Goal: Check status: Check status

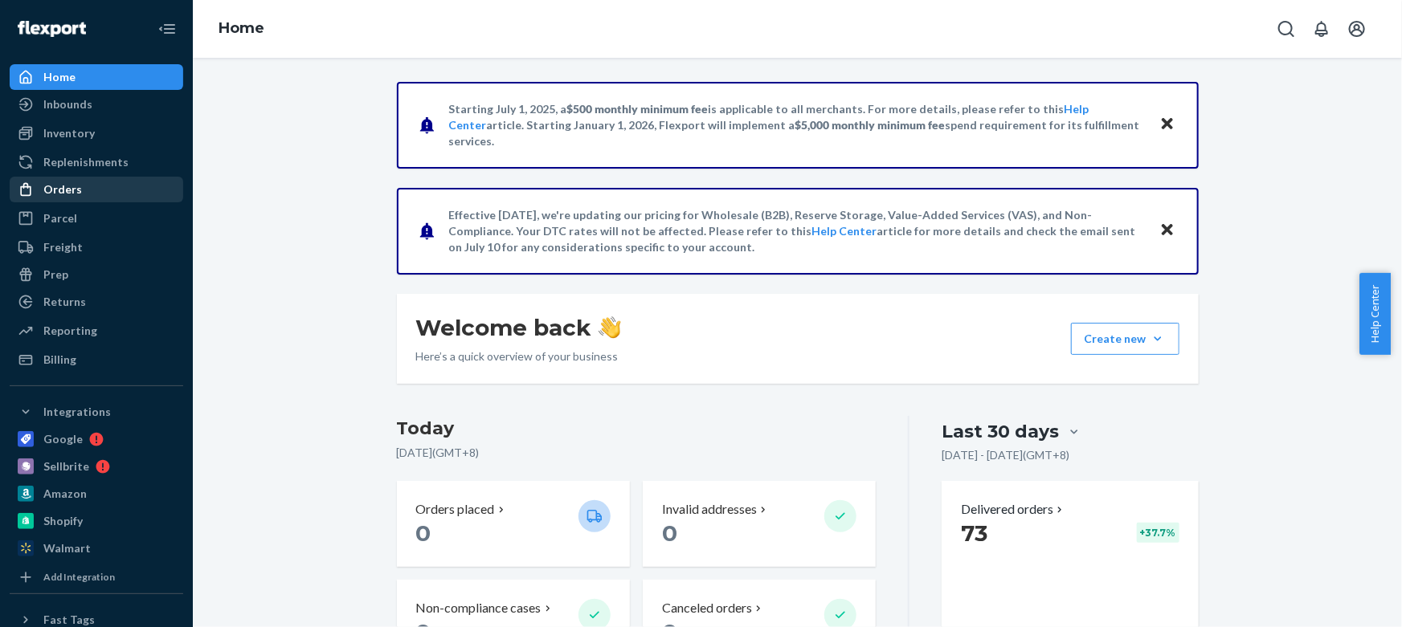
click at [64, 182] on div "Orders" at bounding box center [62, 190] width 39 height 16
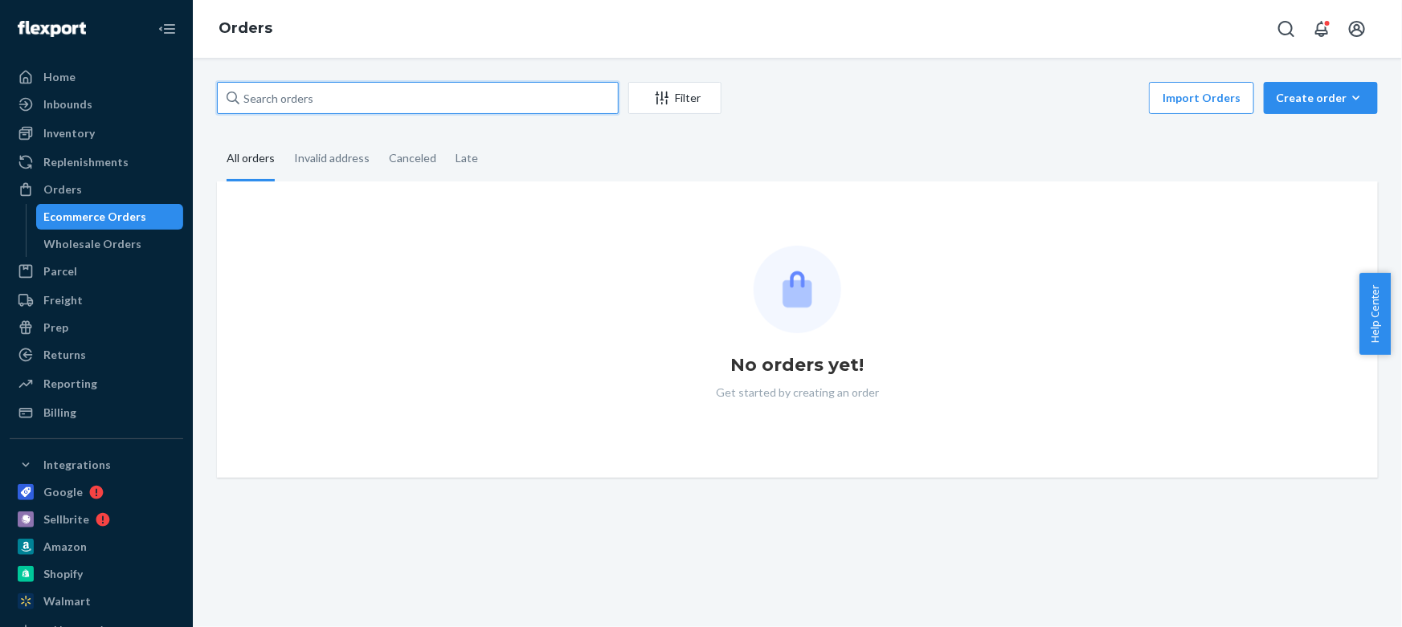
click at [393, 103] on input "text" at bounding box center [418, 98] width 402 height 32
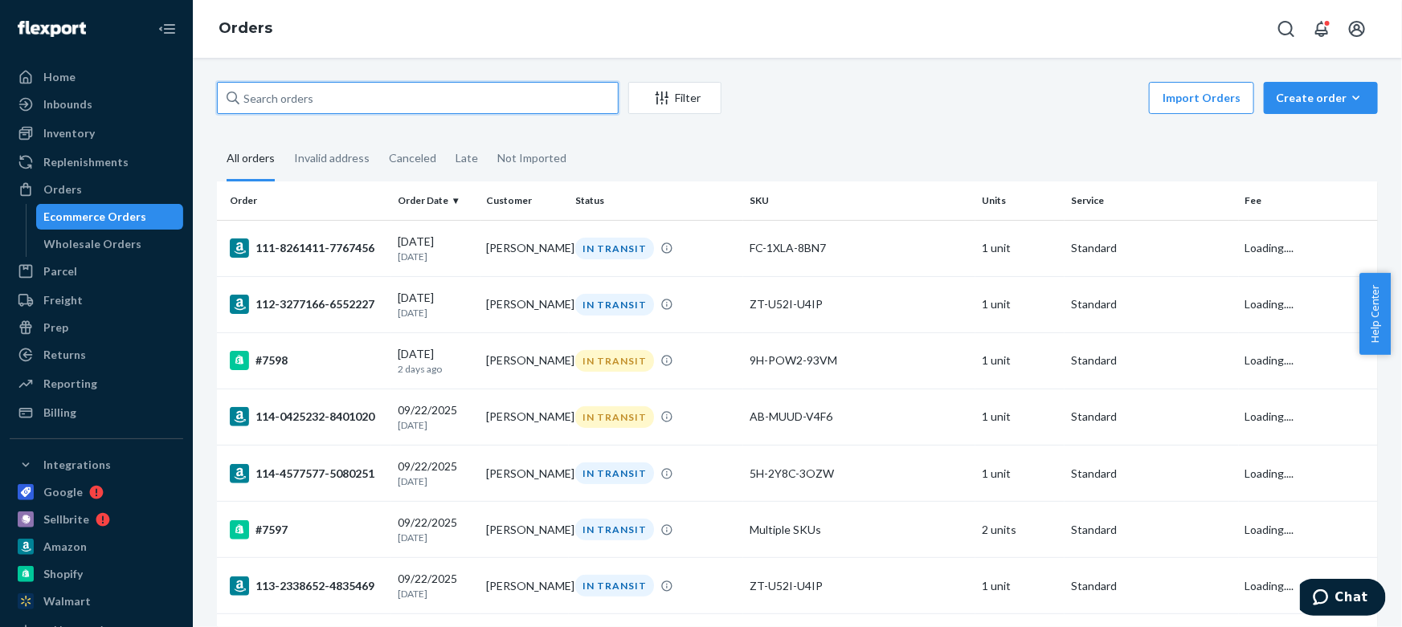
paste input "114-9897519-0477040"
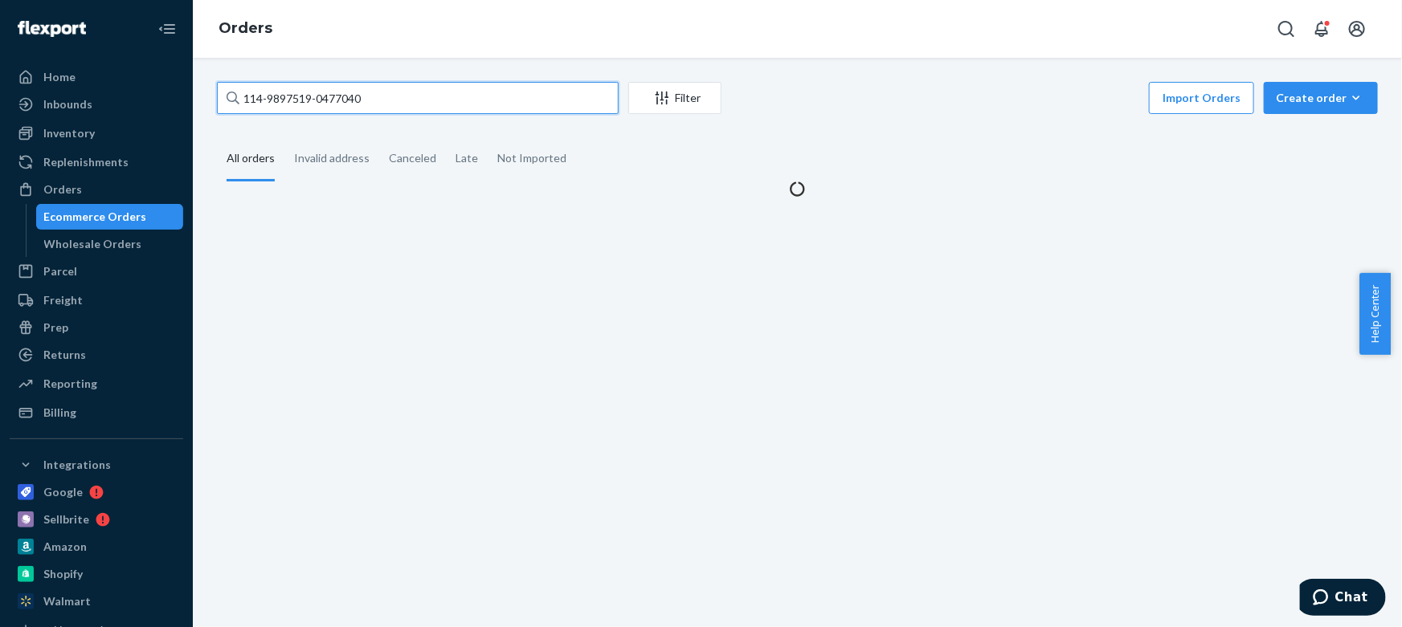
type input "114-9897519-0477040"
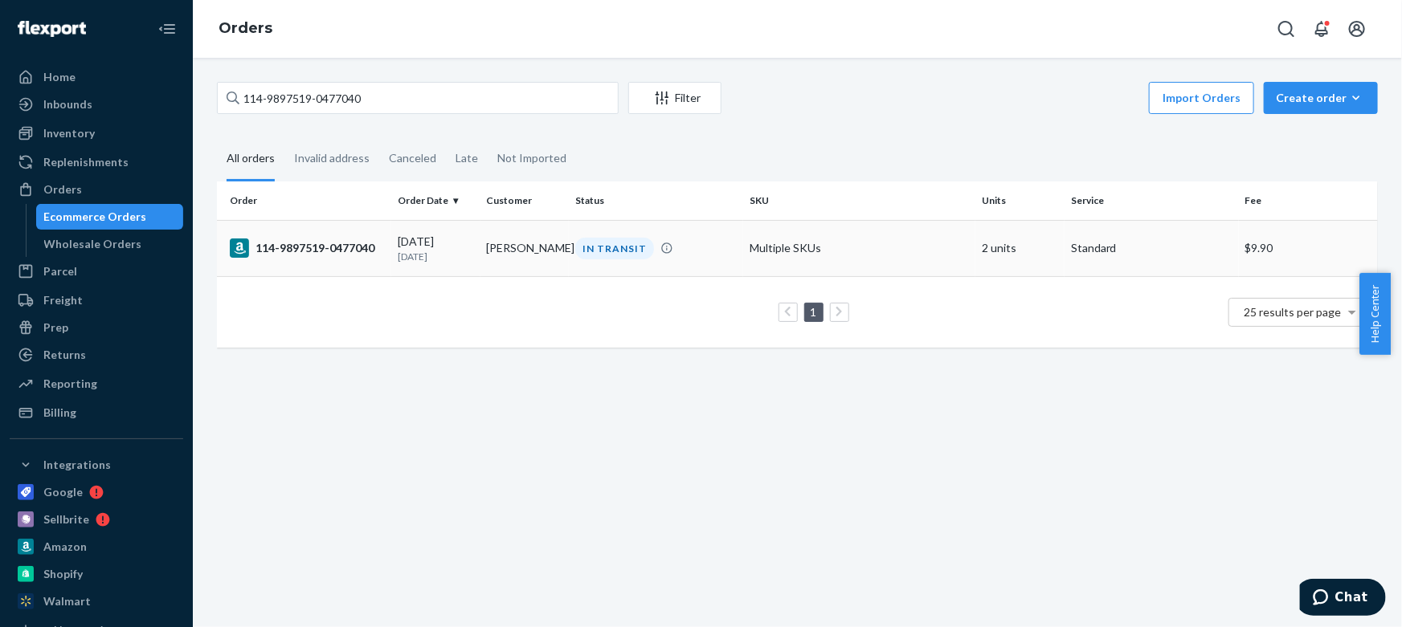
click at [381, 246] on div "114-9897519-0477040" at bounding box center [307, 248] width 155 height 19
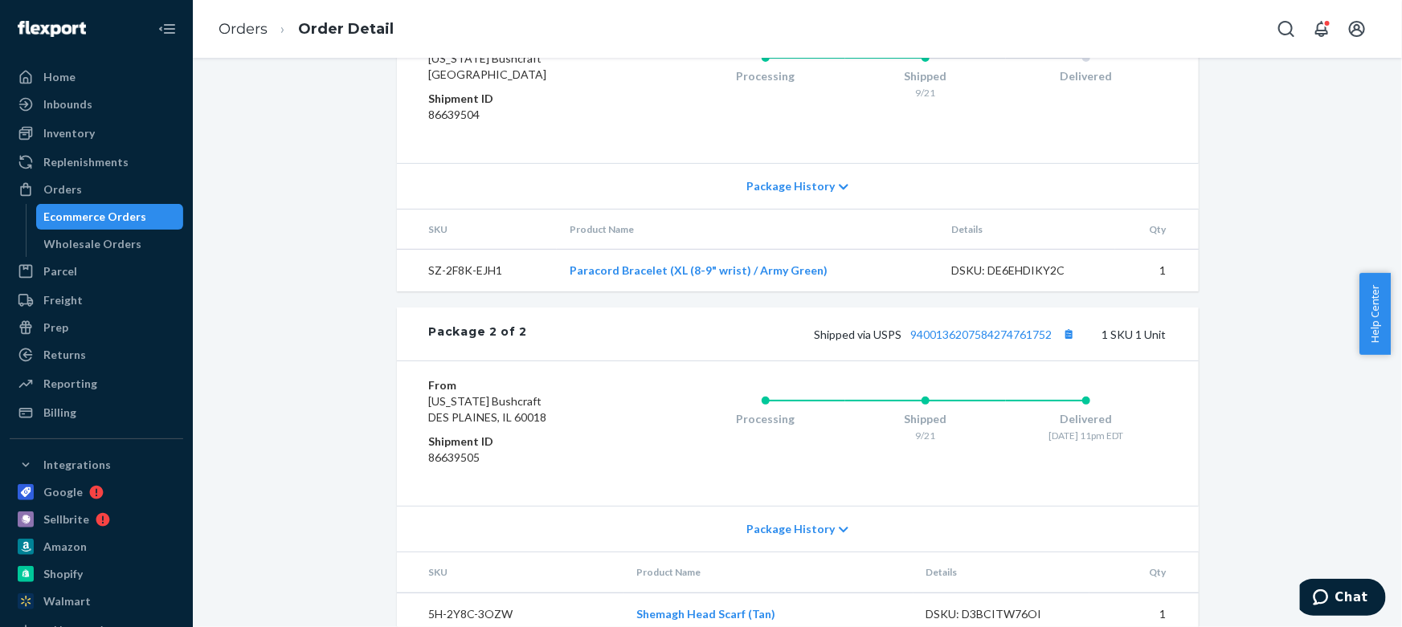
scroll to position [880, 0]
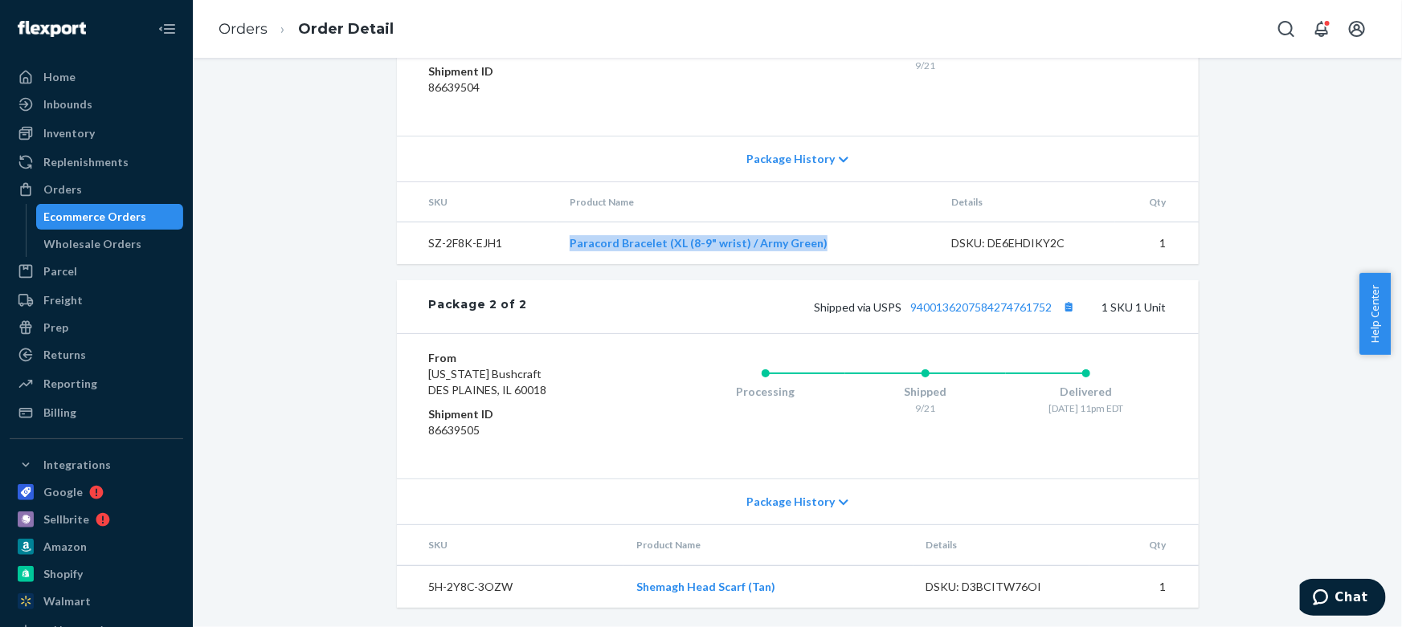
drag, startPoint x: 541, startPoint y: 243, endPoint x: 826, endPoint y: 263, distance: 285.8
click at [826, 263] on tr "SZ-2F8K-EJH1 Paracord Bracelet (XL (8-9" wrist) / Army Green) DSKU: DE6EHDIKY2C…" at bounding box center [798, 243] width 802 height 43
copy tr "Paracord Bracelet (XL (8-9" wrist) / Army Green)"
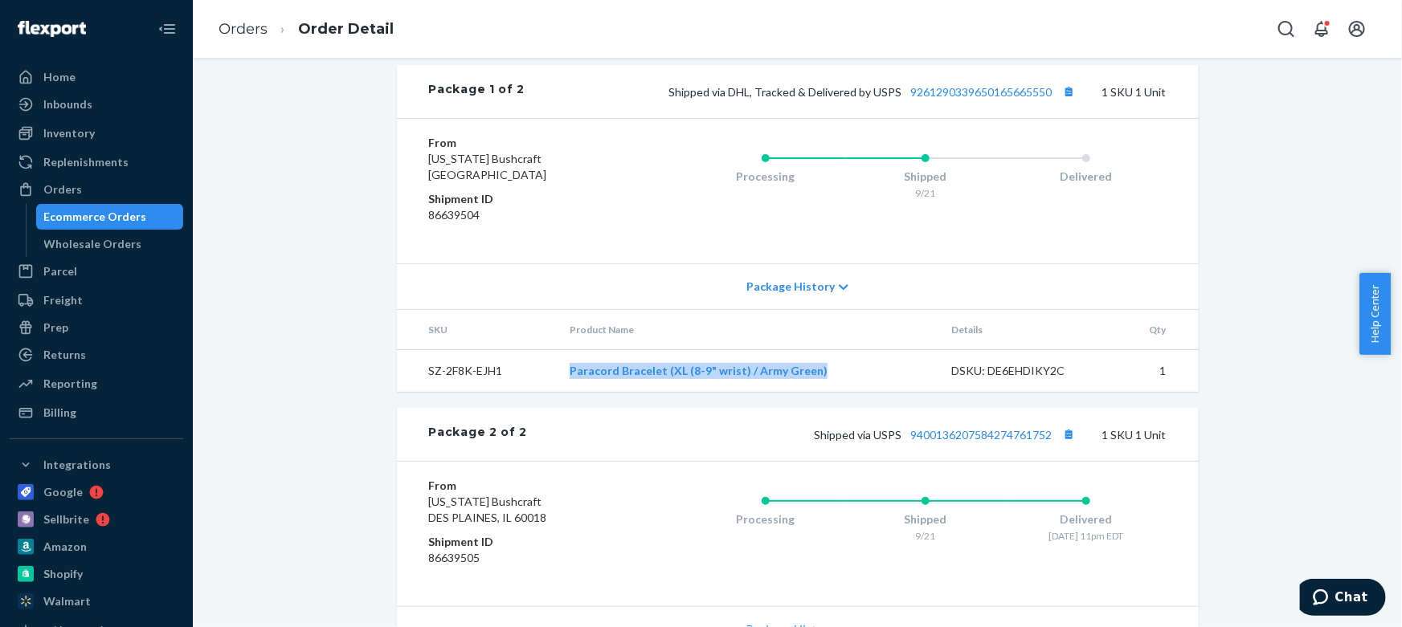
scroll to position [661, 0]
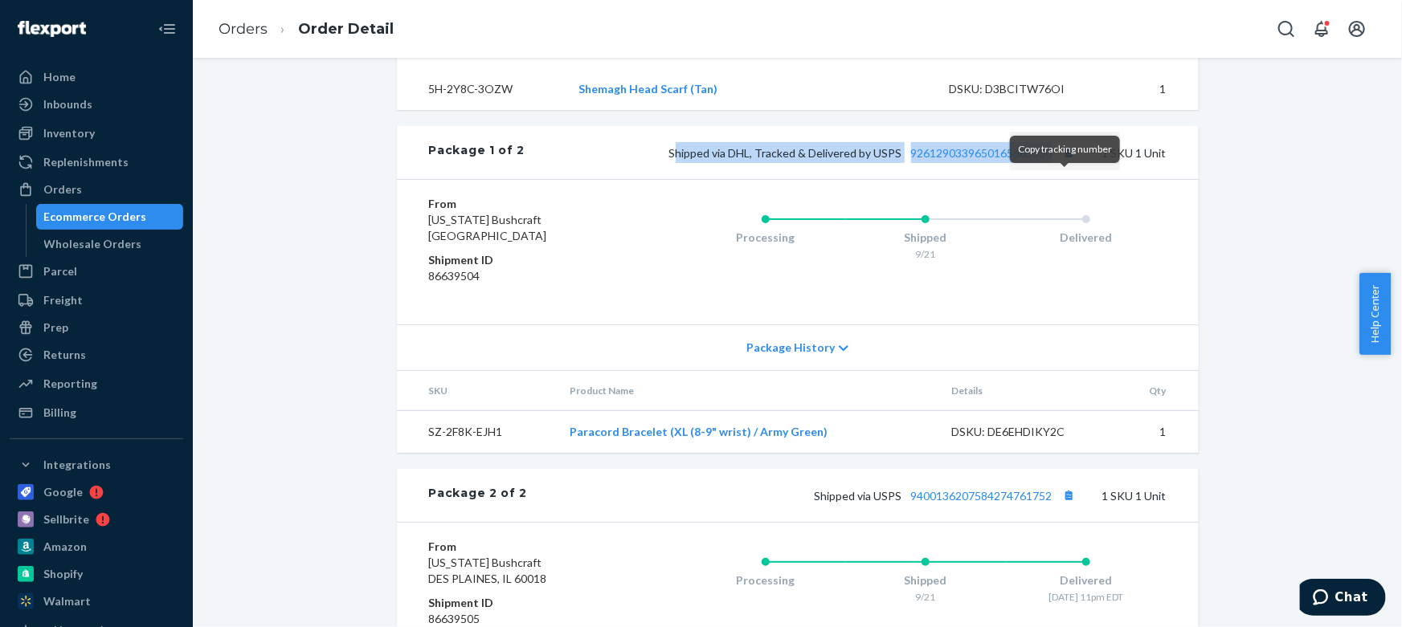
drag, startPoint x: 670, startPoint y: 180, endPoint x: 1067, endPoint y: 186, distance: 396.8
click at [1067, 160] on span "Shipped via DHL, Tracked & Delivered by USPS 9261290339650165665550" at bounding box center [874, 153] width 410 height 14
copy span "hipped via DHL, Tracked & Delivered by USPS 9261290339650165665550"
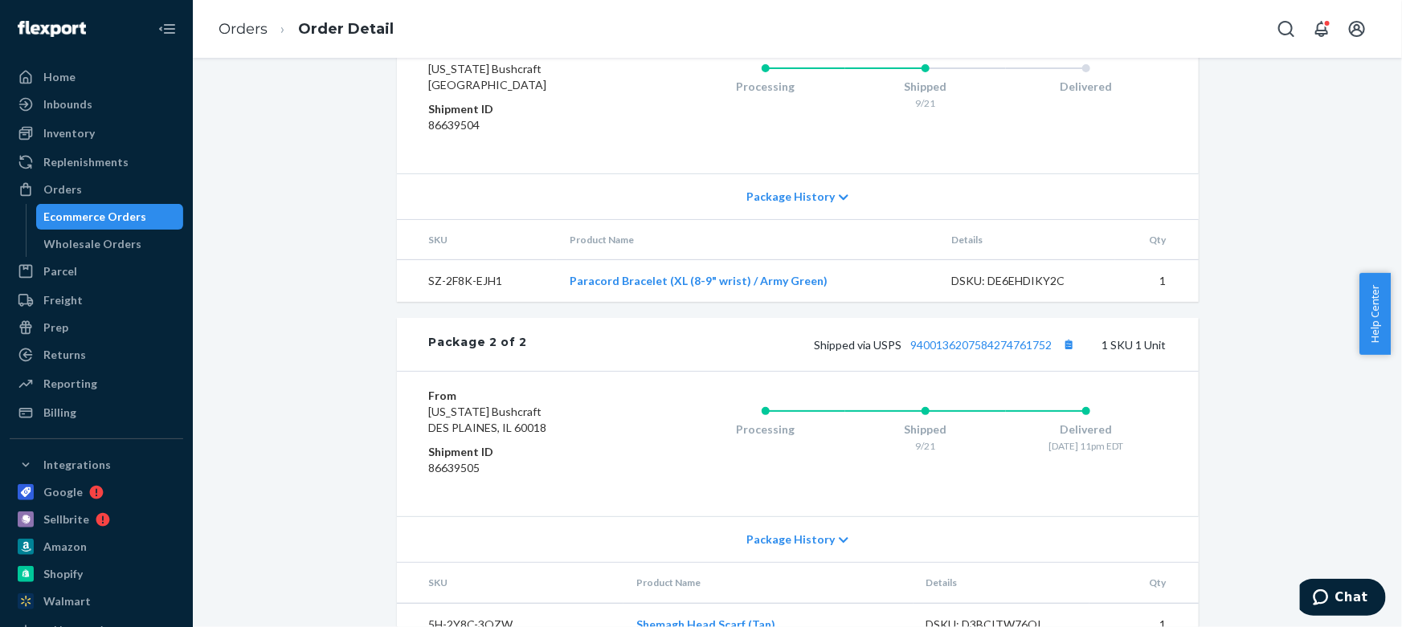
scroll to position [880, 0]
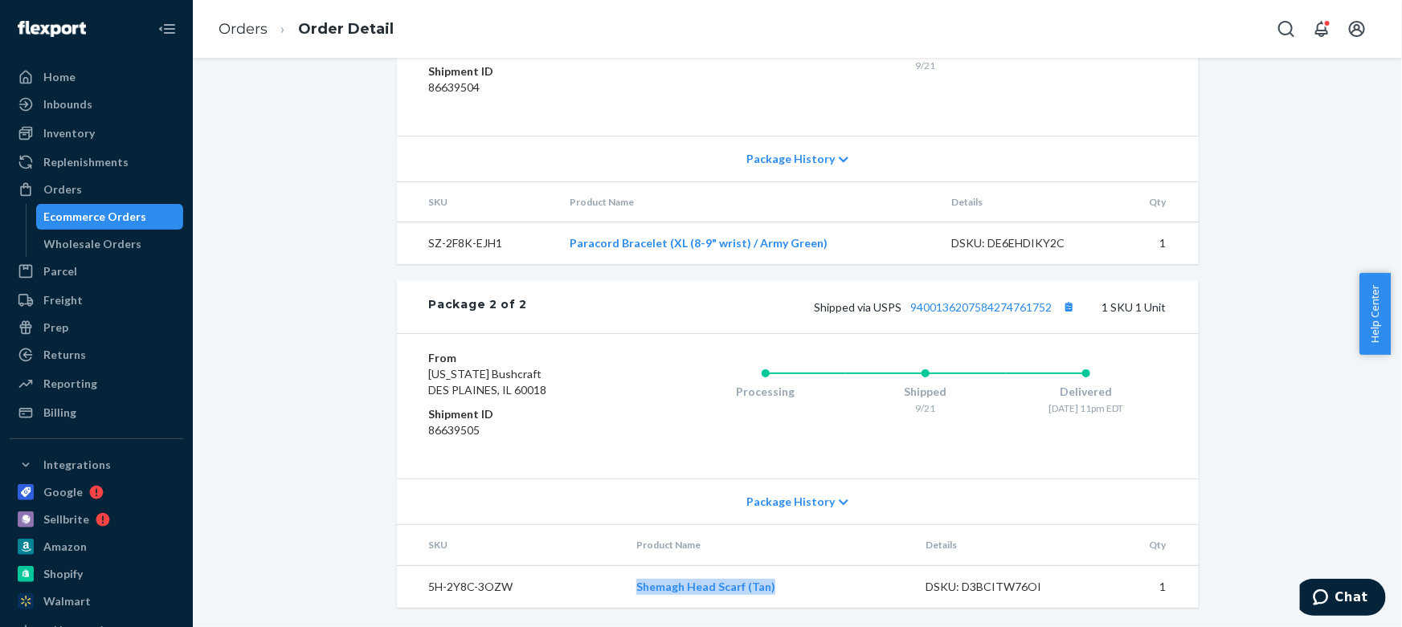
drag, startPoint x: 770, startPoint y: 585, endPoint x: 627, endPoint y: 581, distance: 143.0
click at [627, 581] on td "Shemagh Head Scarf (Tan)" at bounding box center [767, 586] width 289 height 43
copy link "Shemagh Head Scarf (Tan)"
drag, startPoint x: 850, startPoint y: 315, endPoint x: 1057, endPoint y: 327, distance: 207.6
click at [1057, 327] on div "Package 2 of 2 Shipped via USPS 9400136207584274761752 1 SKU 1 Unit" at bounding box center [798, 306] width 802 height 53
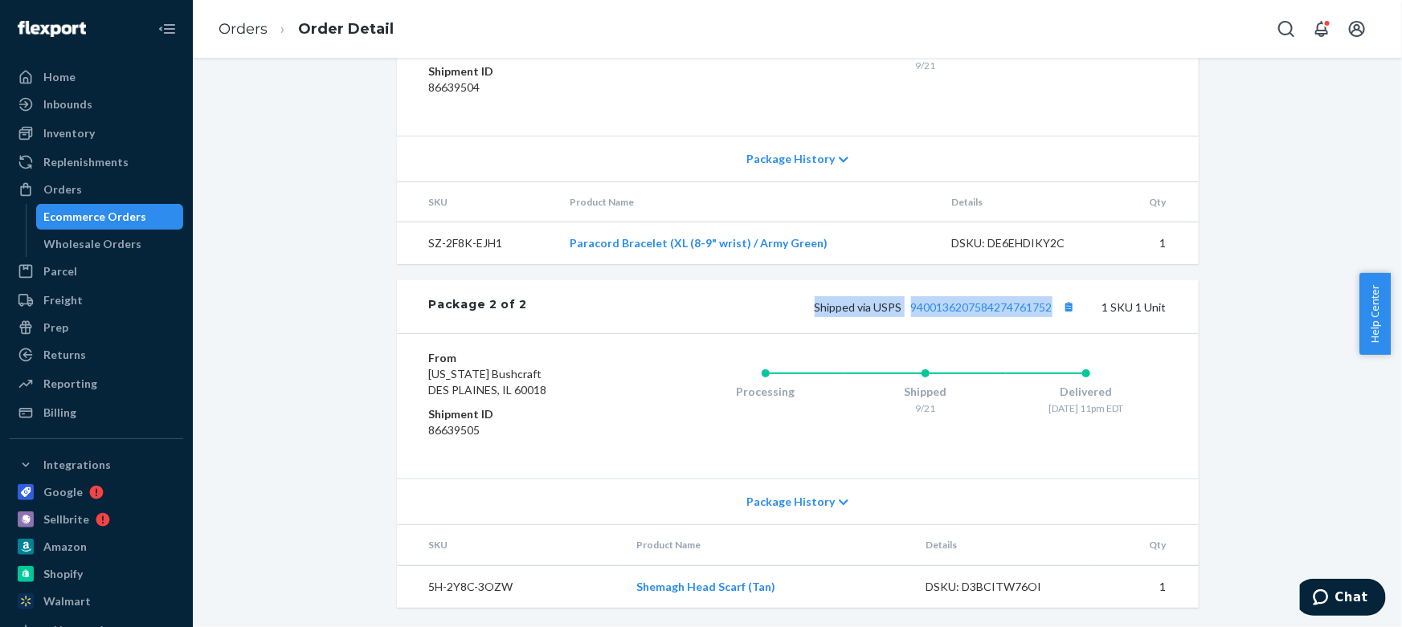
copy span "Shipped via USPS 9400136207584274761752"
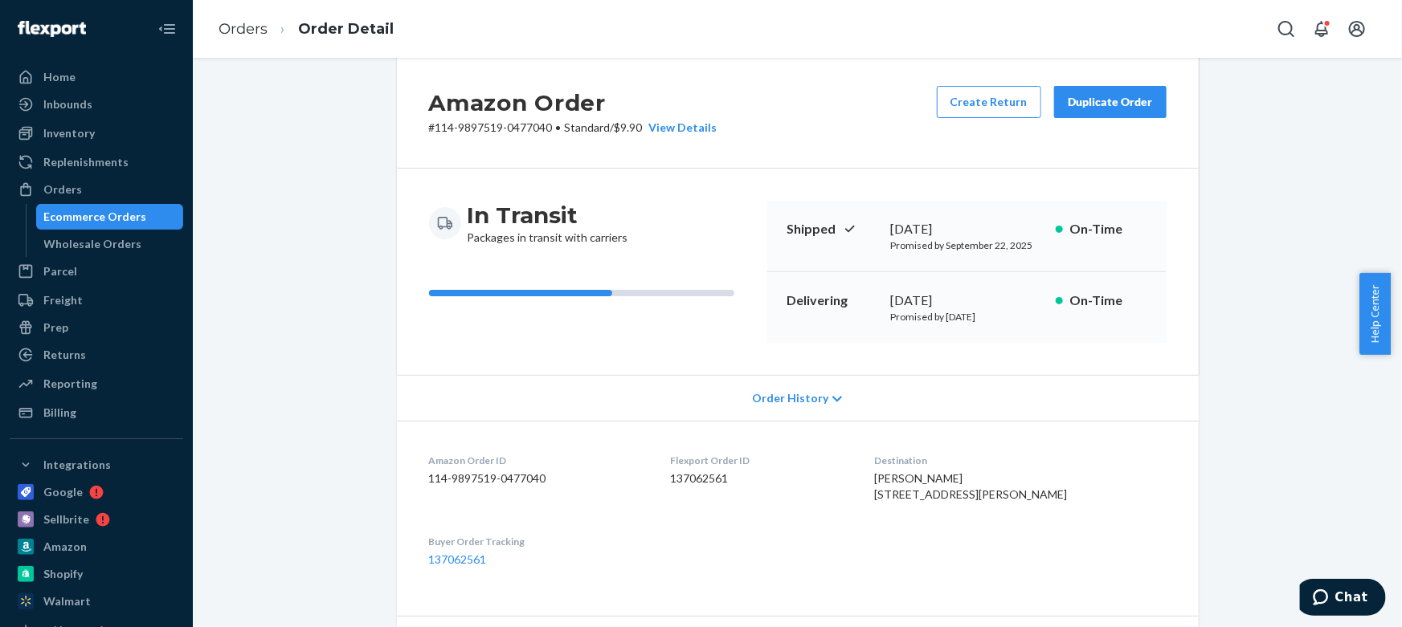
scroll to position [0, 0]
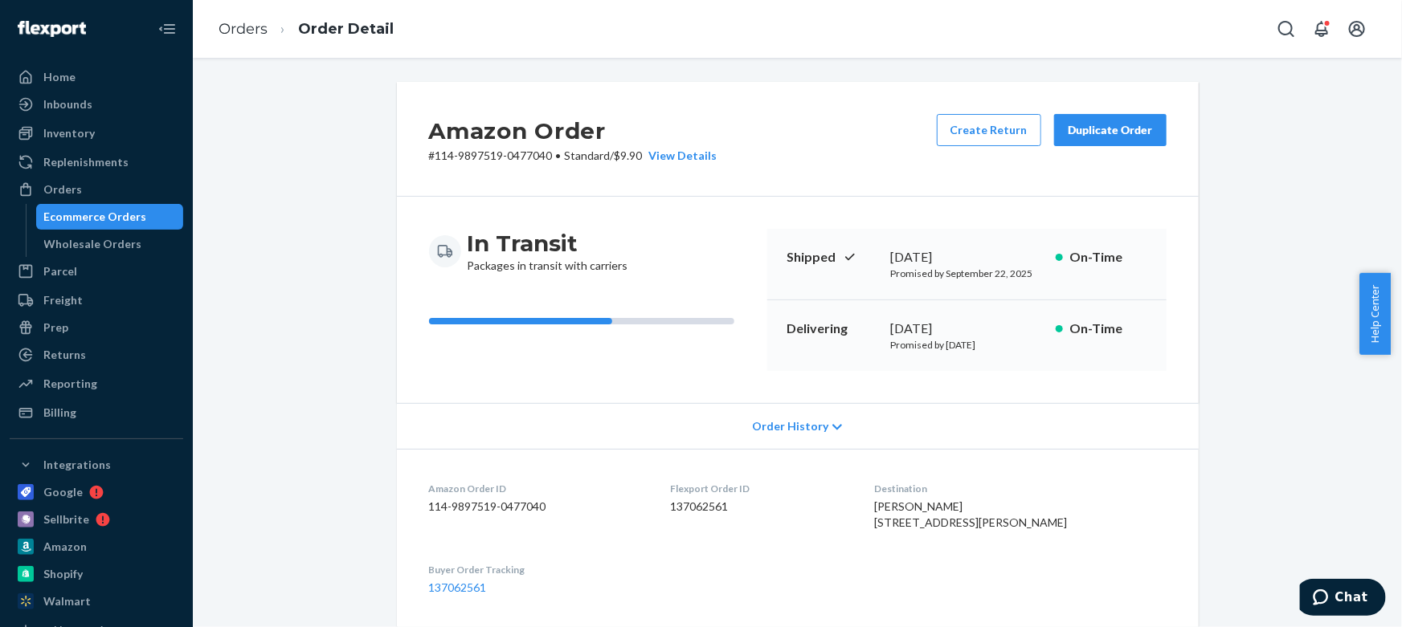
click at [1028, 350] on p "Promised by [DATE]" at bounding box center [967, 345] width 152 height 14
drag, startPoint x: 1005, startPoint y: 324, endPoint x: 778, endPoint y: 331, distance: 226.6
click at [778, 331] on div "Delivering [DATE] Promised by [DATE] On-Time" at bounding box center [966, 335] width 399 height 71
copy div "Delivering [DATE]"
